Goal: Transaction & Acquisition: Purchase product/service

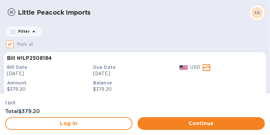
click at [144, 68] on p "Due Date" at bounding box center [135, 67] width 84 height 6
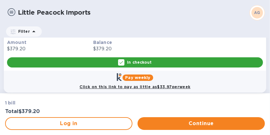
scroll to position [43, 0]
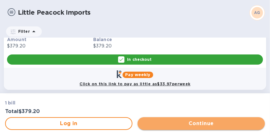
click at [191, 127] on span "Continue" at bounding box center [201, 124] width 117 height 8
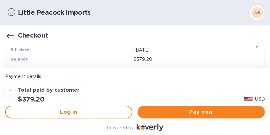
scroll to position [55, 0]
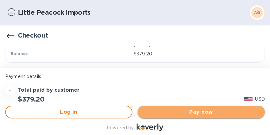
click at [176, 113] on span "Pay now" at bounding box center [201, 113] width 117 height 8
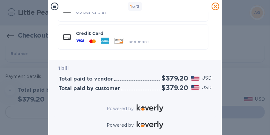
scroll to position [78, 0]
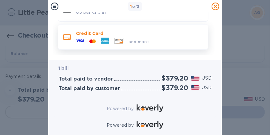
click at [163, 37] on div "and more..." at bounding box center [139, 40] width 127 height 7
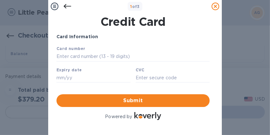
scroll to position [0, 0]
click at [82, 58] on input "text" at bounding box center [132, 57] width 153 height 10
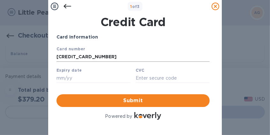
type input "[CREDIT_CARD_NUMBER]"
type input "09/27"
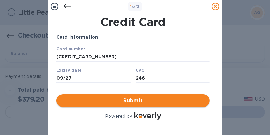
type input "246"
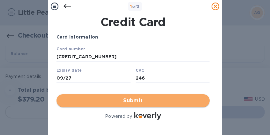
click at [123, 97] on span "Submit" at bounding box center [133, 101] width 143 height 8
